Goal: Information Seeking & Learning: Find specific fact

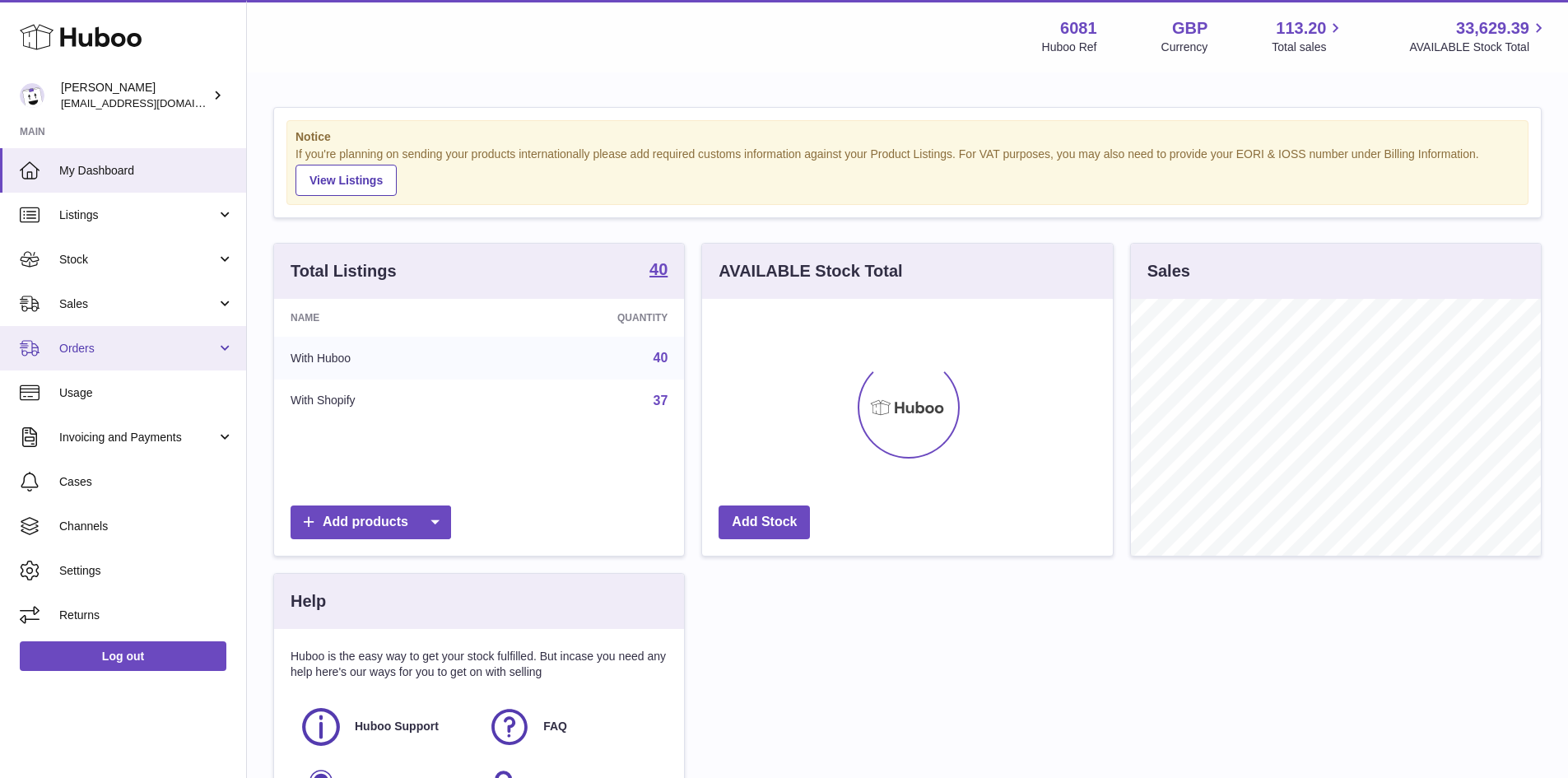
scroll to position [257, 411]
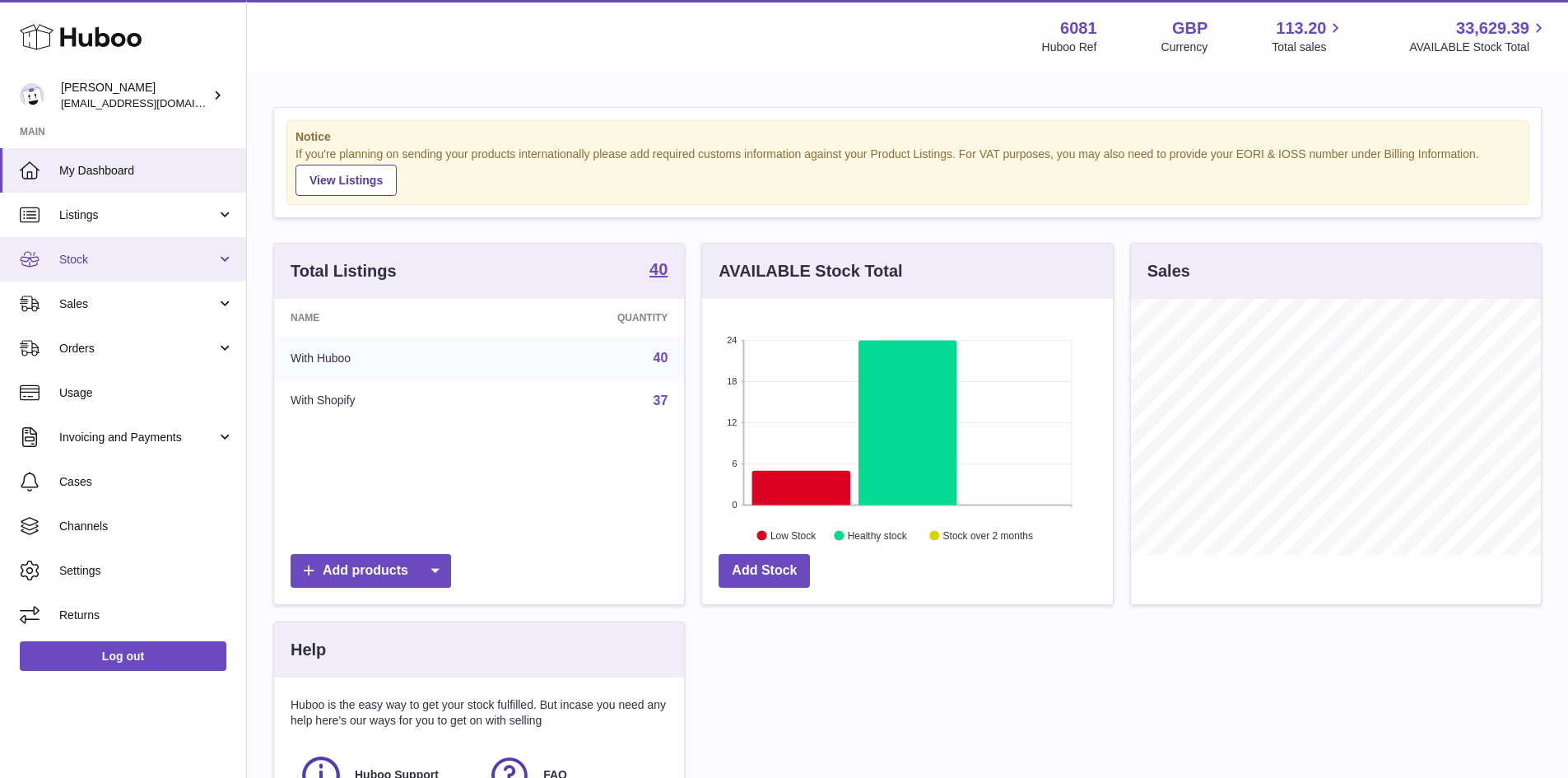
click at [116, 248] on link "Stock" at bounding box center [122, 258] width 246 height 44
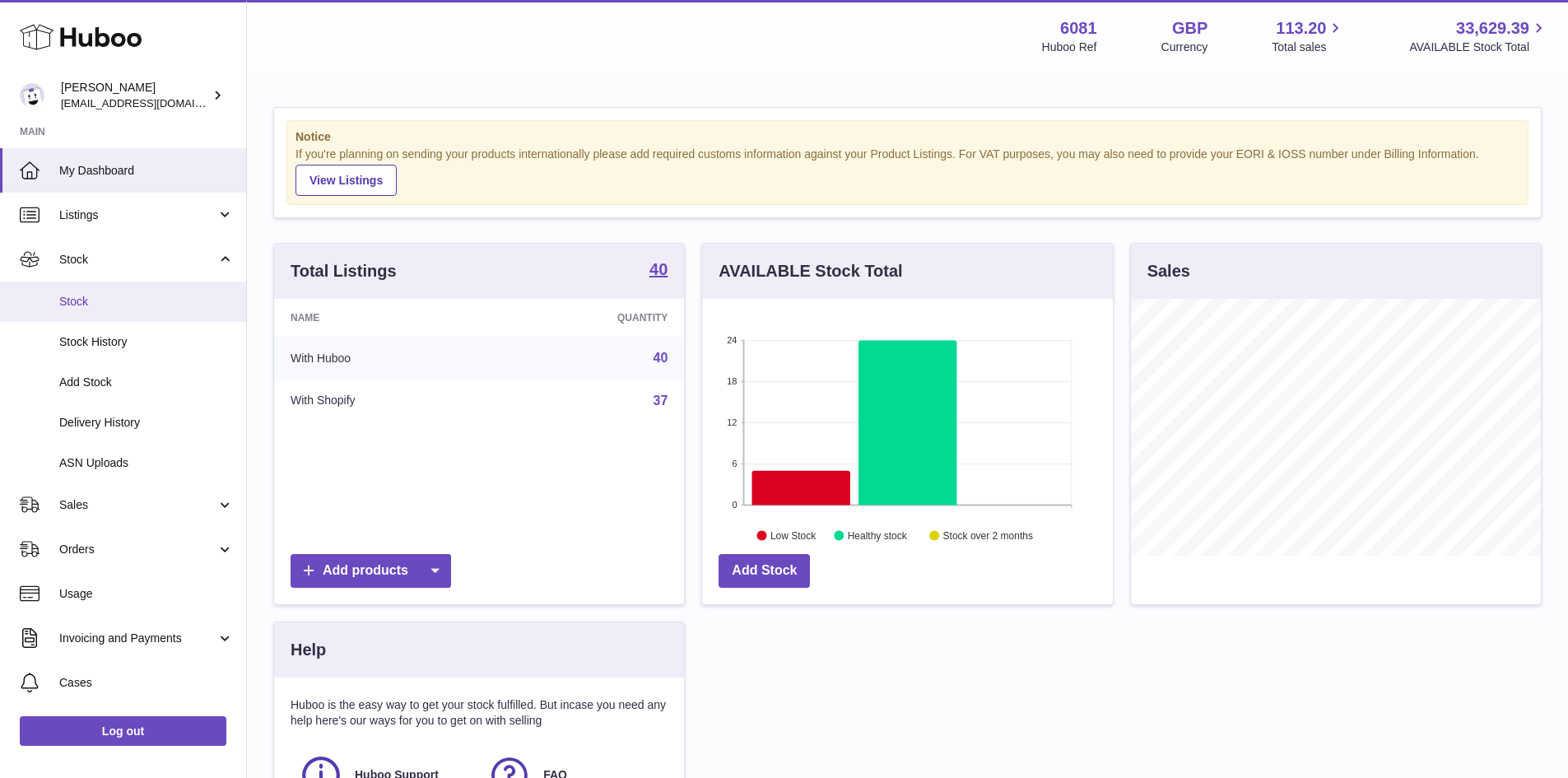
click at [106, 312] on link "Stock" at bounding box center [122, 301] width 246 height 40
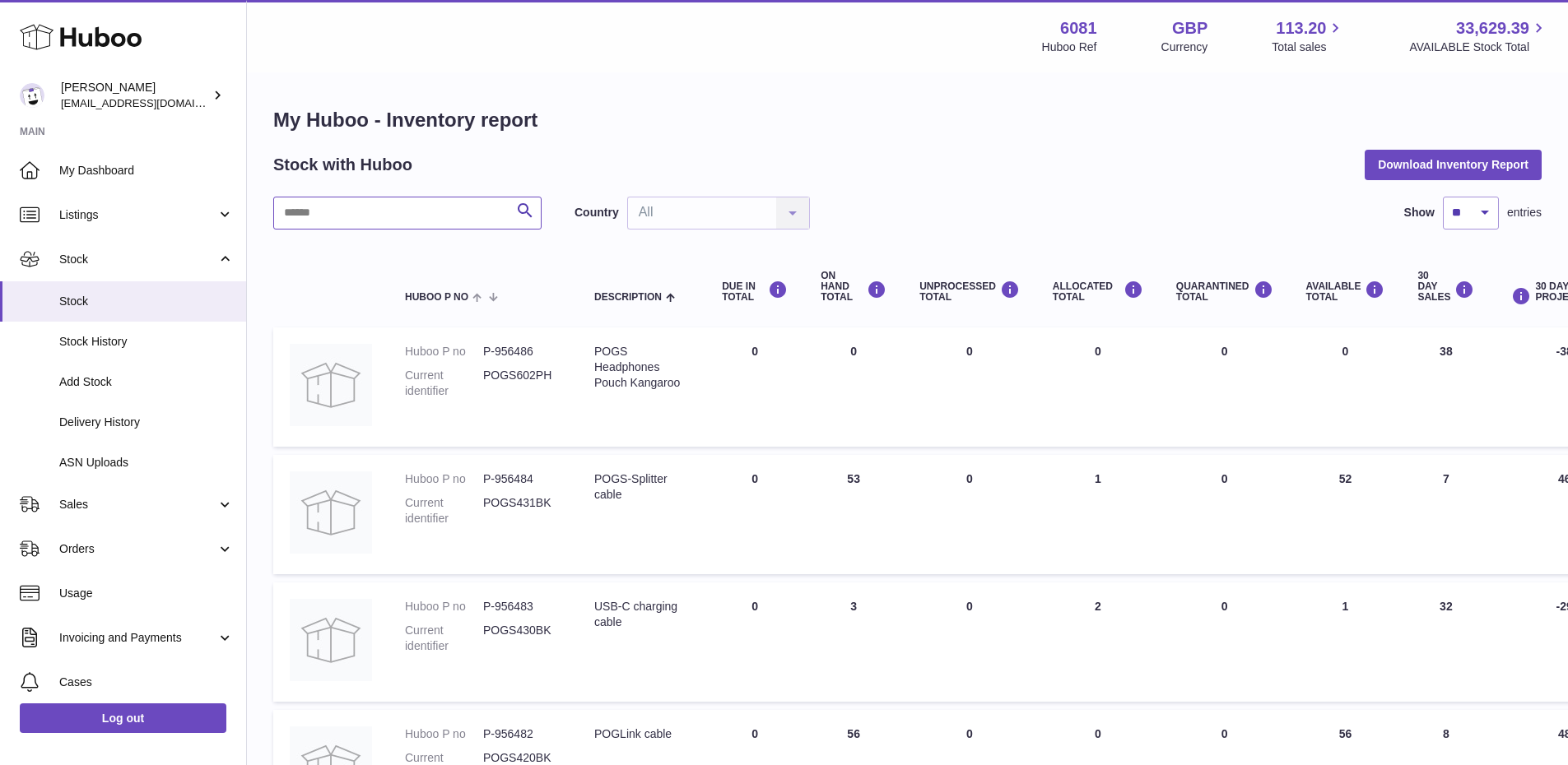
click at [359, 215] on input "text" at bounding box center [407, 213] width 268 height 33
type input "**********"
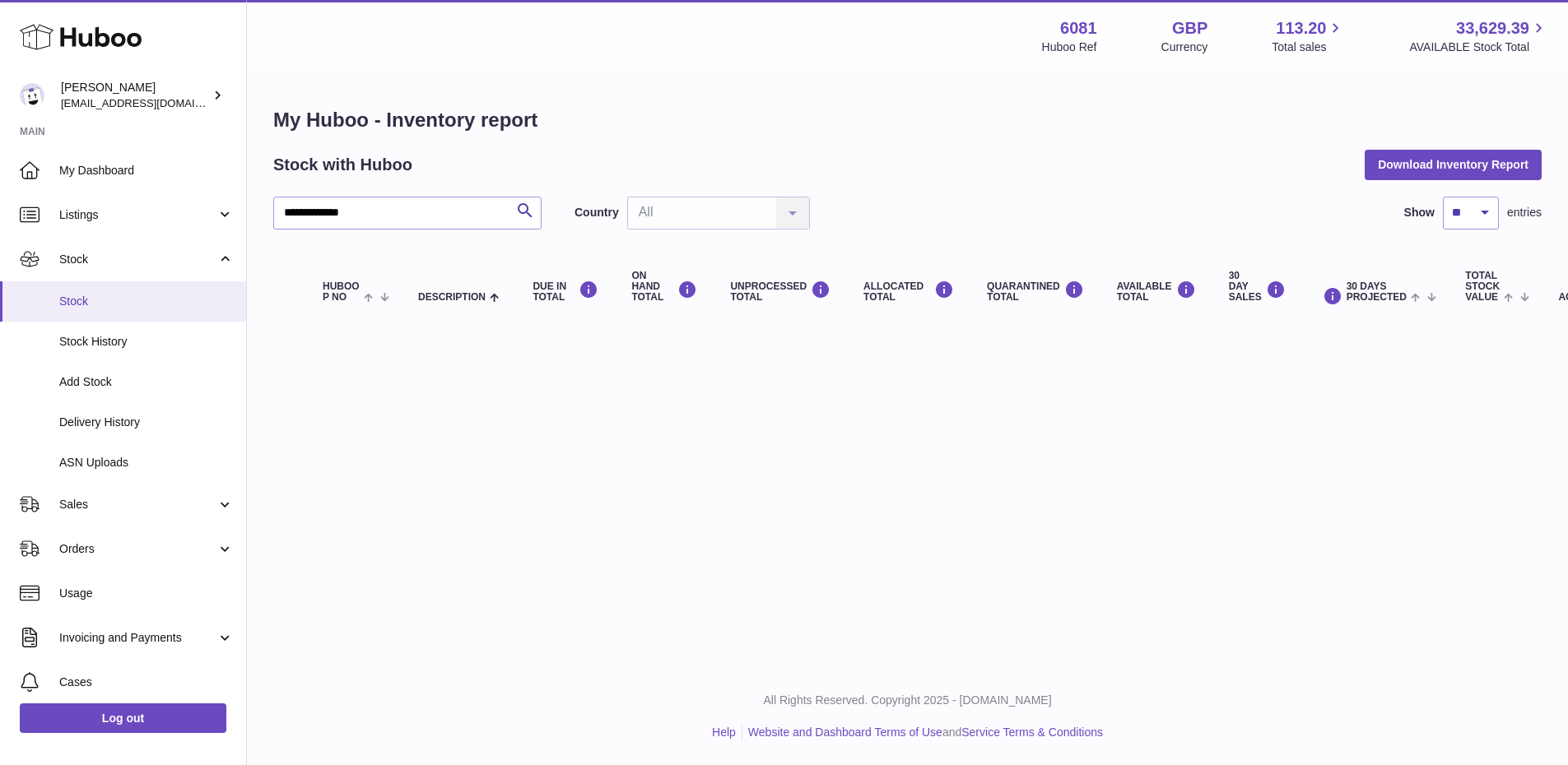
click at [119, 307] on span "Stock" at bounding box center [146, 301] width 174 height 15
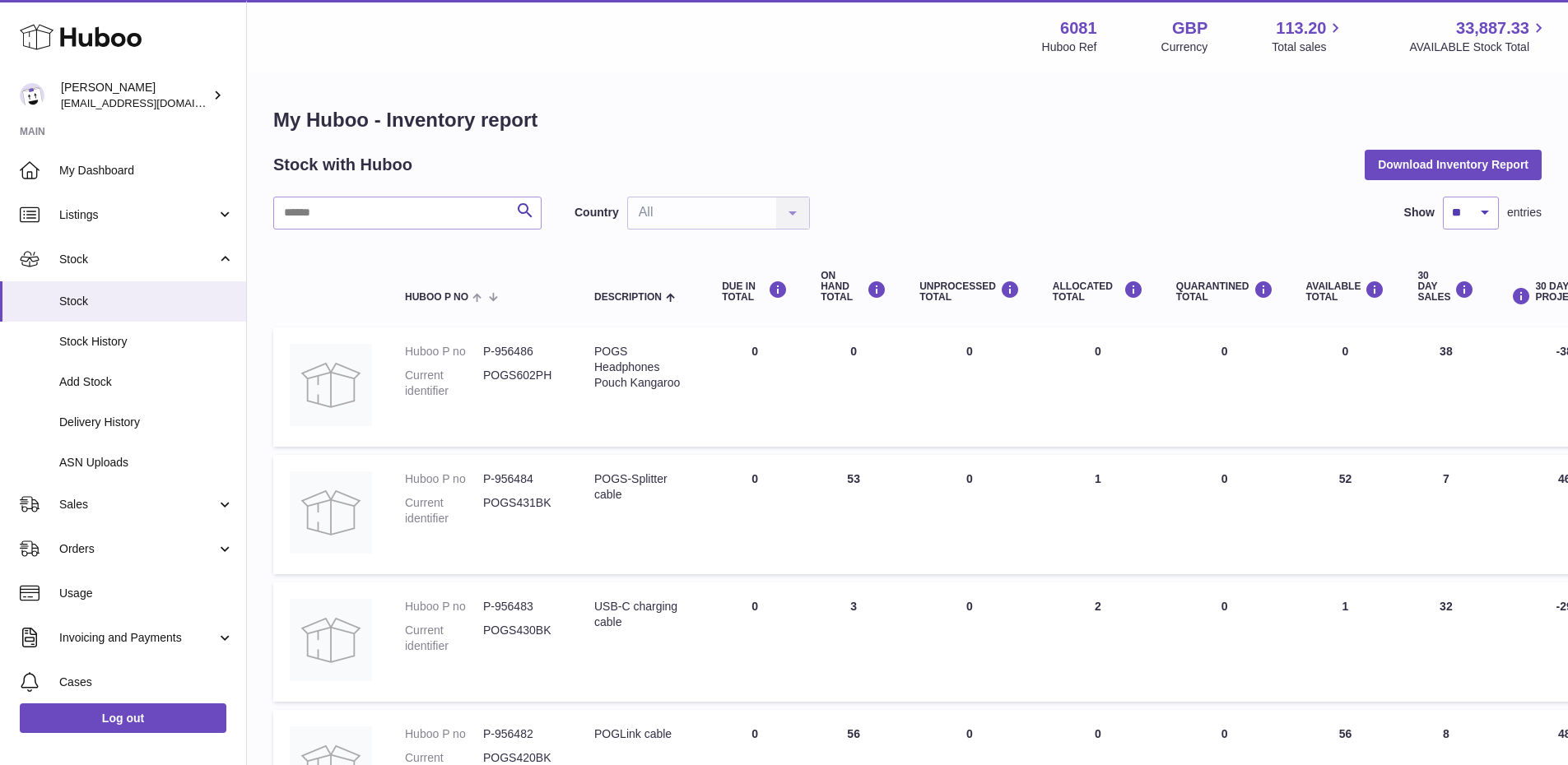
click at [522, 476] on dd "P-956484" at bounding box center [522, 479] width 78 height 15
copy dd "956484"
click at [387, 204] on input "text" at bounding box center [407, 213] width 268 height 33
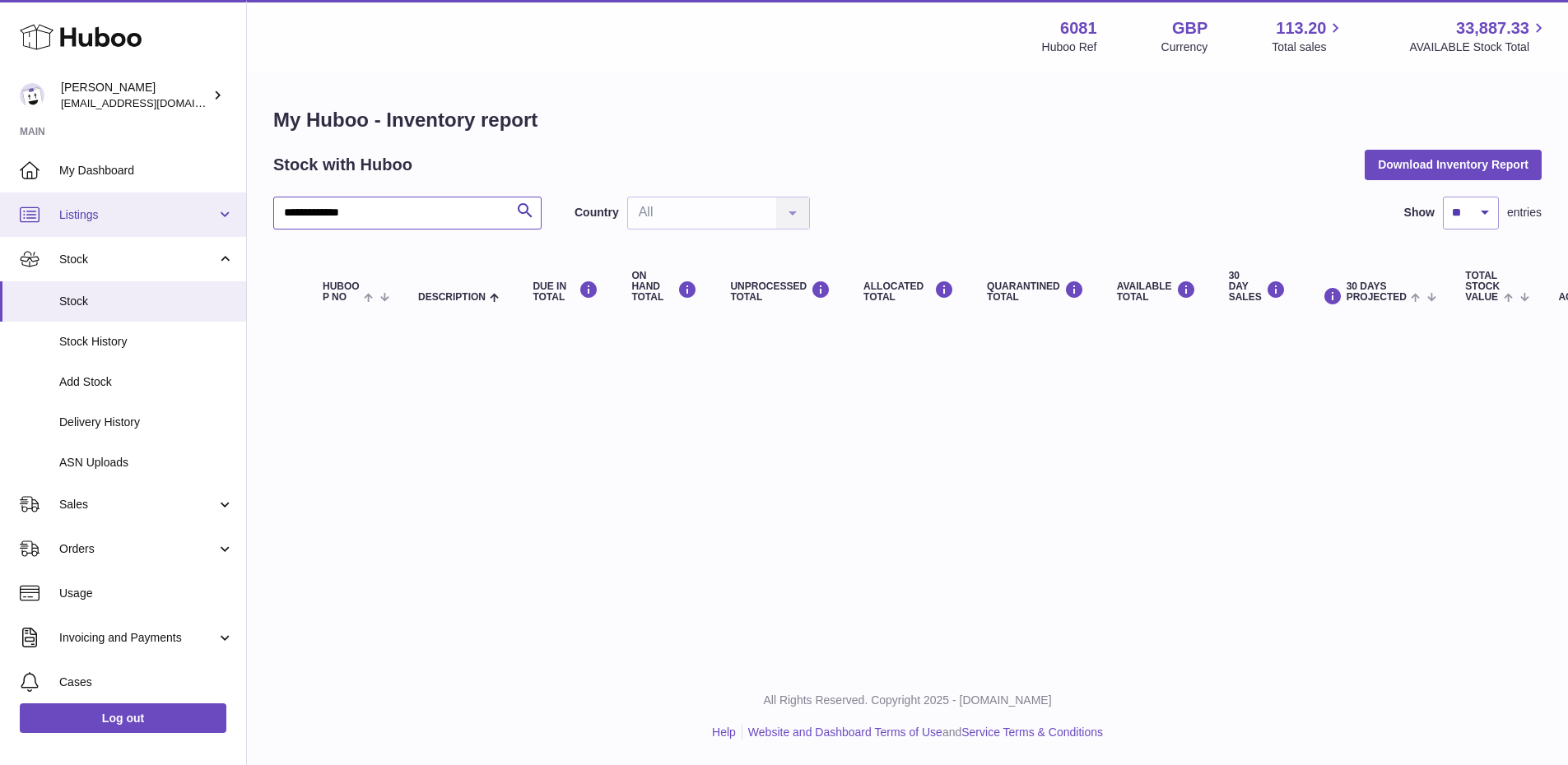
drag, startPoint x: 410, startPoint y: 209, endPoint x: 91, endPoint y: 216, distance: 319.1
click at [91, 216] on div "**********" at bounding box center [784, 382] width 1568 height 765
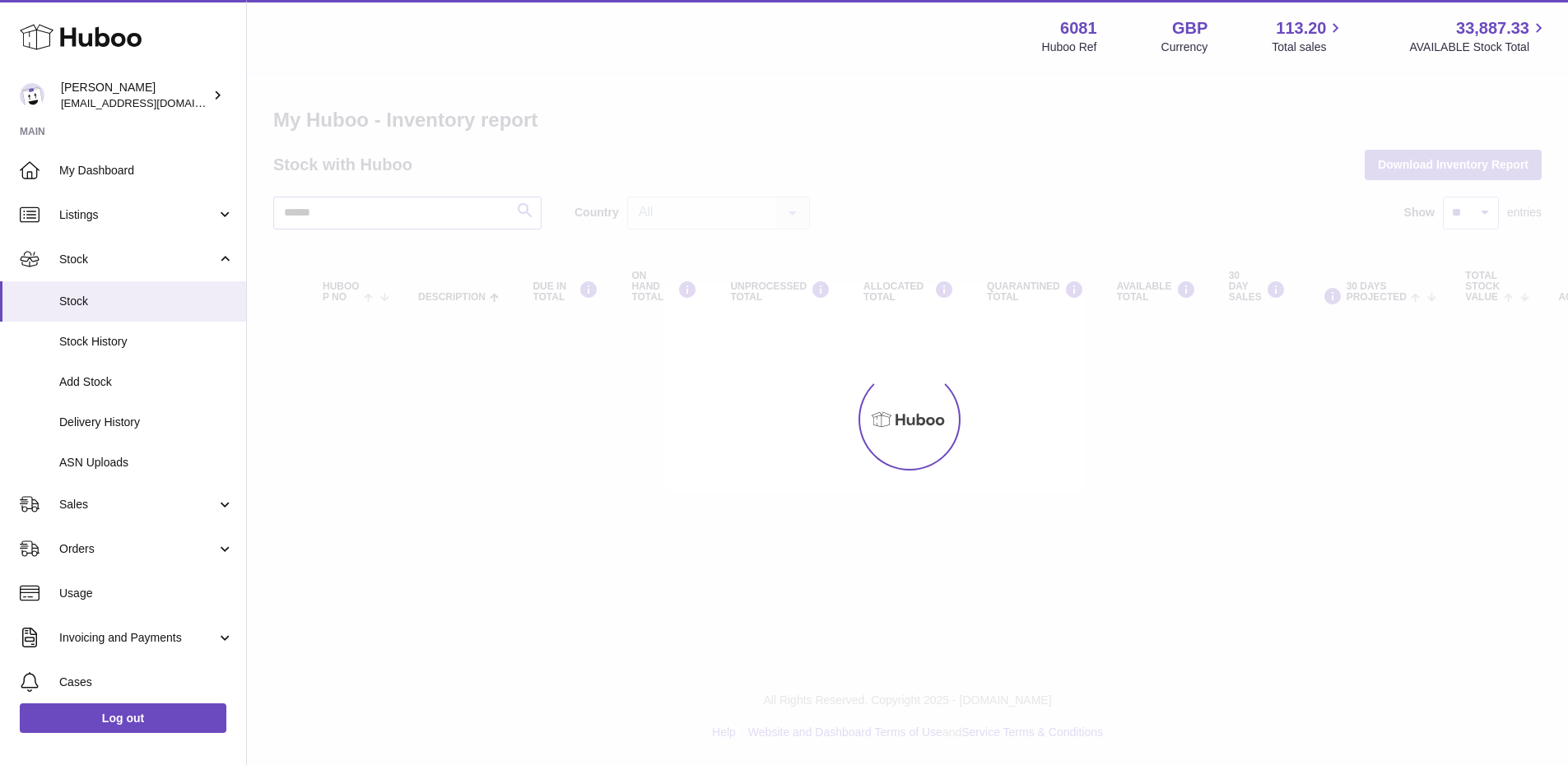
type input "******"
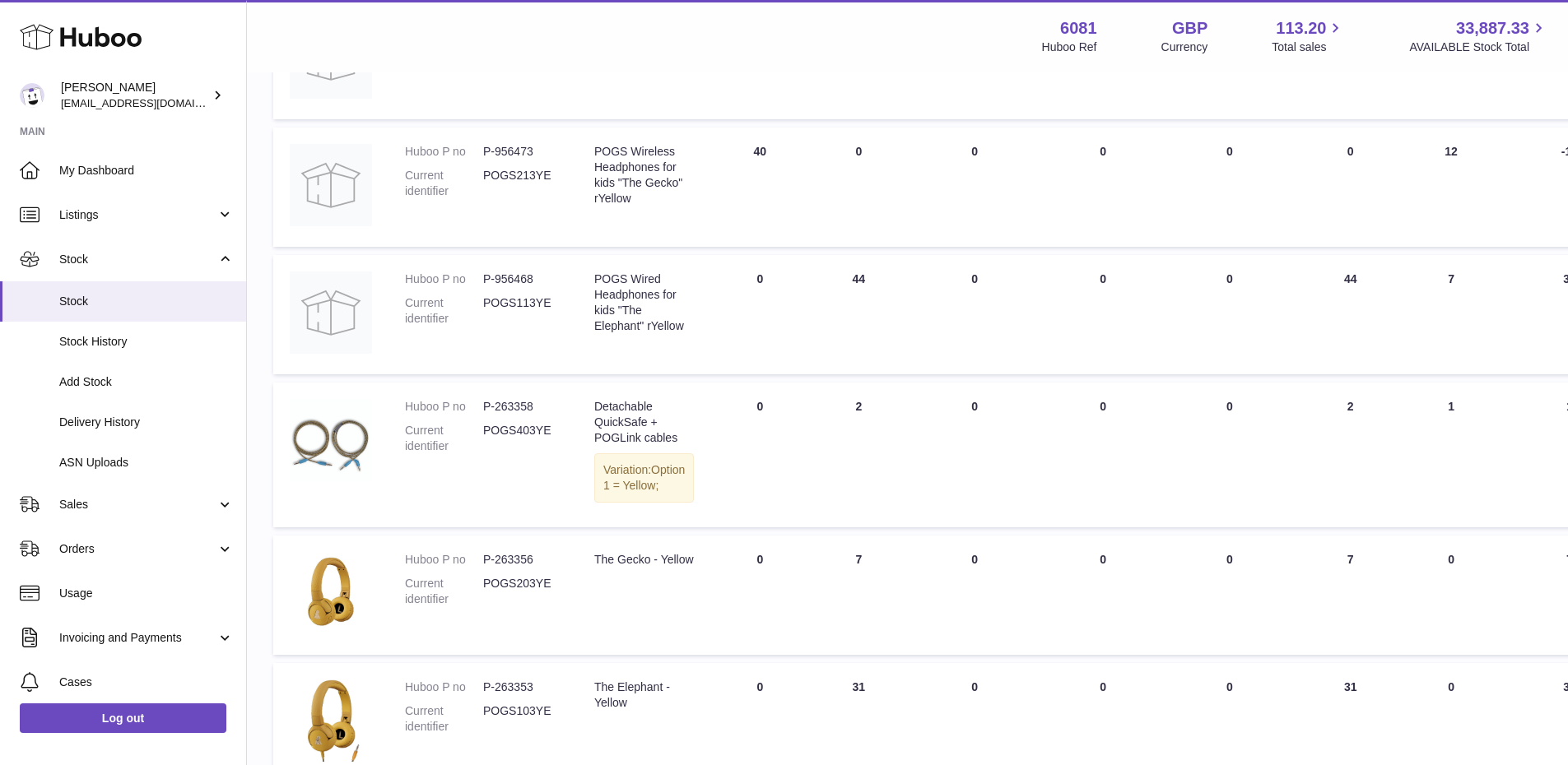
scroll to position [329, 0]
click at [528, 284] on dd "P-956468" at bounding box center [522, 277] width 78 height 15
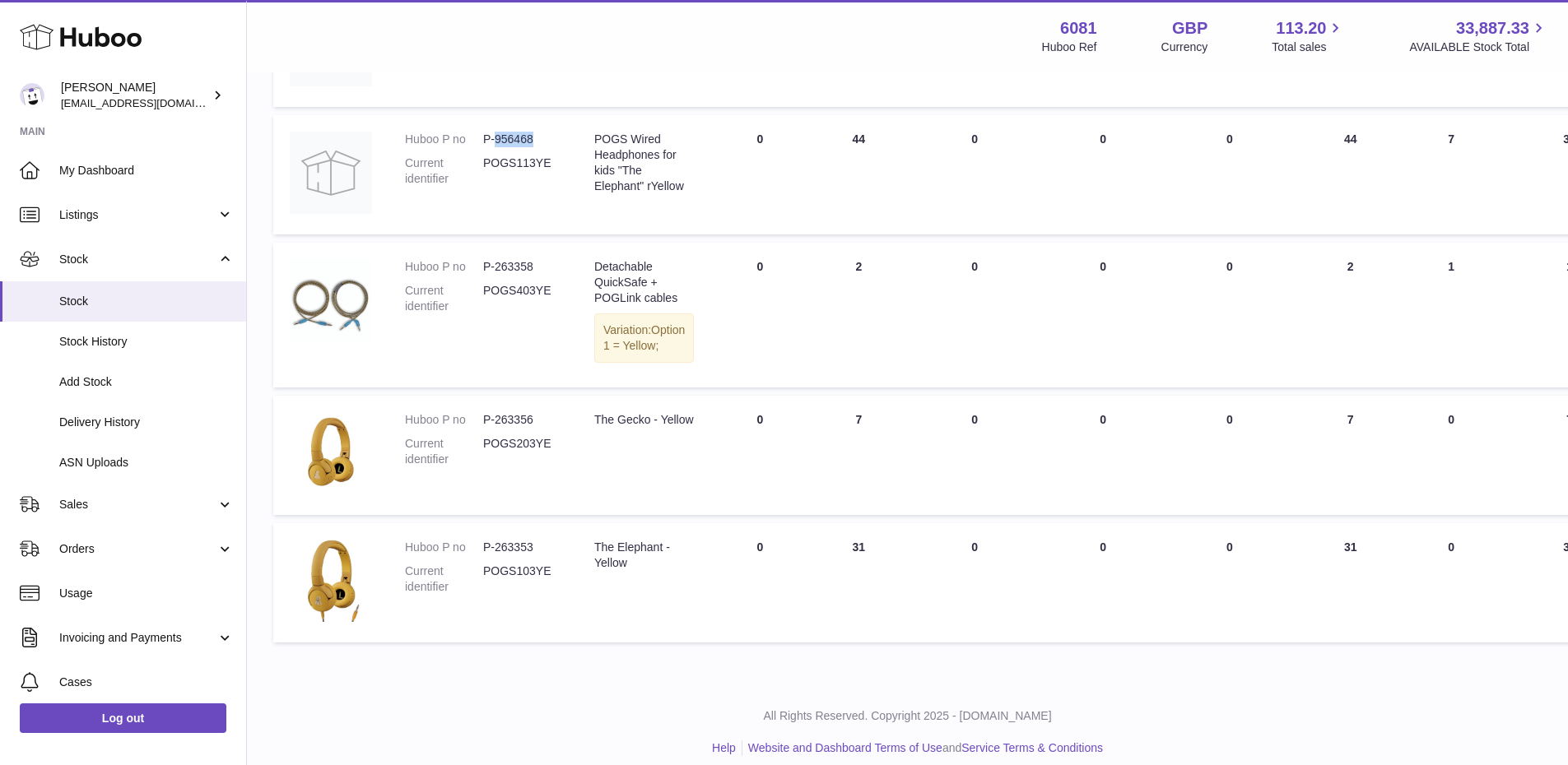
scroll to position [439, 0]
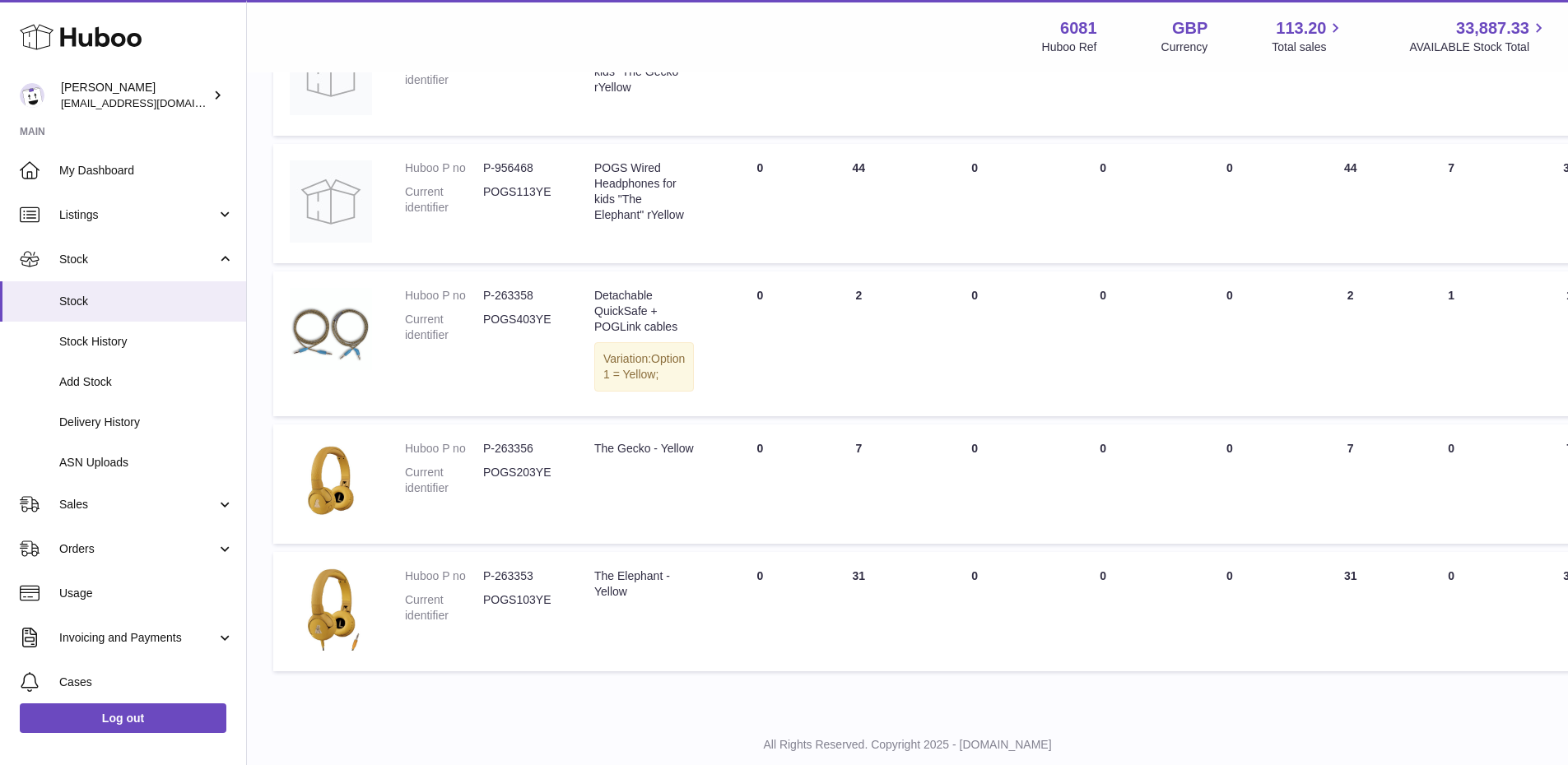
click at [512, 584] on dd "P-263353" at bounding box center [522, 576] width 78 height 15
copy dd "263353"
